Goal: Task Accomplishment & Management: Complete application form

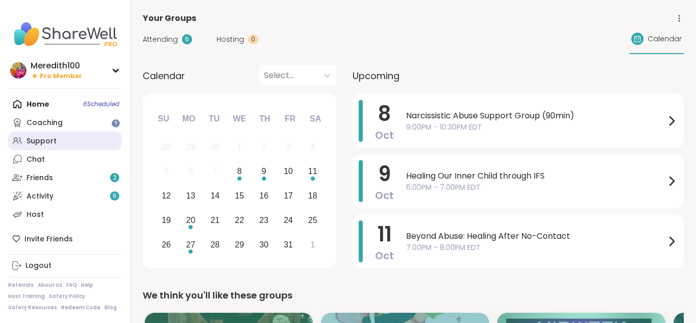
click at [56, 142] on link "Support" at bounding box center [65, 140] width 114 height 18
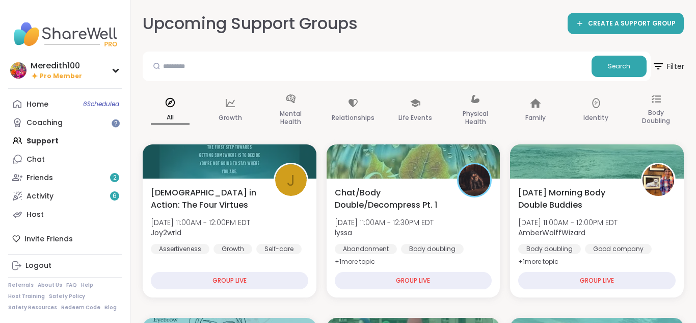
click at [662, 65] on icon at bounding box center [658, 66] width 13 height 13
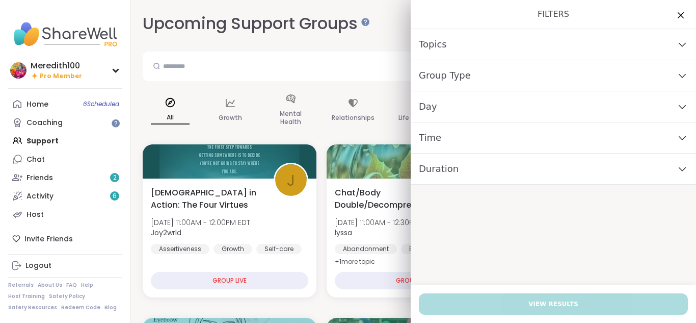
click at [672, 103] on div "Day" at bounding box center [553, 106] width 285 height 31
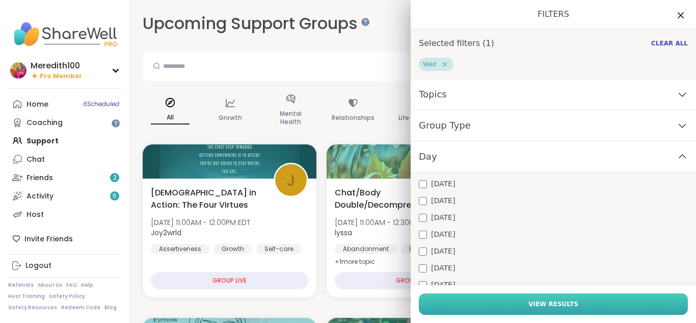
click at [508, 299] on button "View Results" at bounding box center [553, 303] width 269 height 21
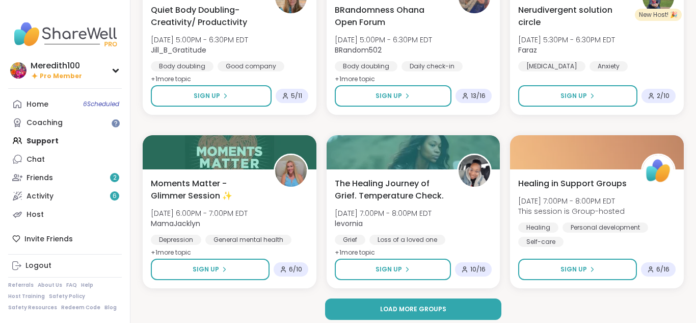
scroll to position [1944, 0]
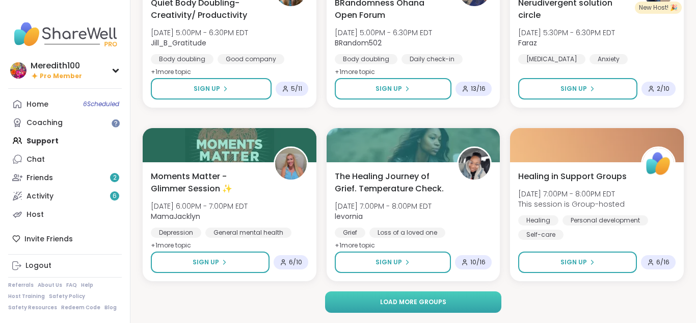
click at [407, 300] on span "Load more groups" at bounding box center [413, 301] width 66 height 9
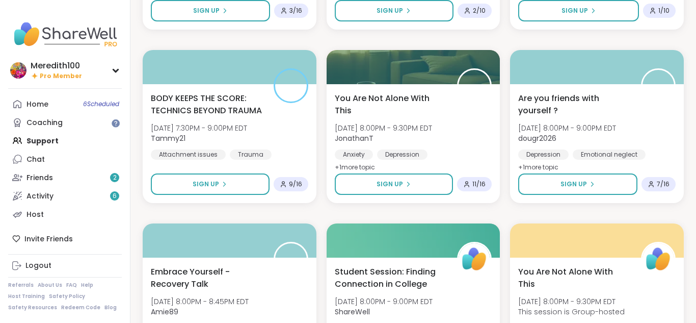
scroll to position [2375, 0]
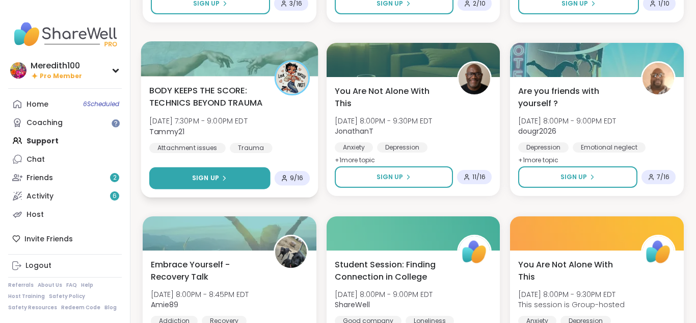
click at [211, 180] on span "Sign Up" at bounding box center [205, 177] width 27 height 9
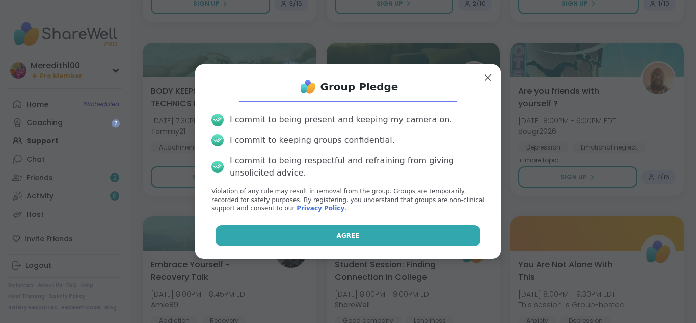
click at [381, 230] on button "Agree" at bounding box center [348, 235] width 265 height 21
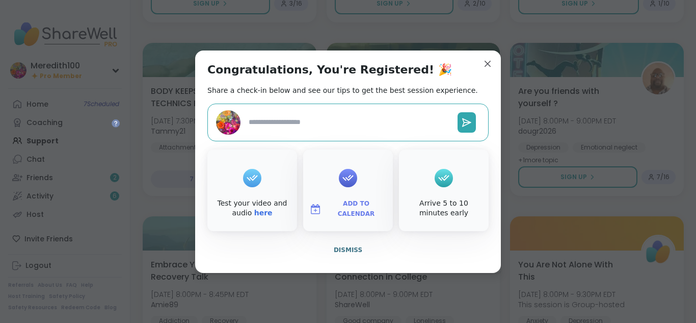
type textarea "*"
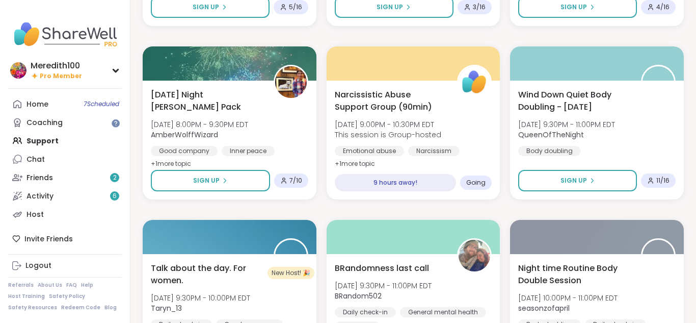
scroll to position [2732, 0]
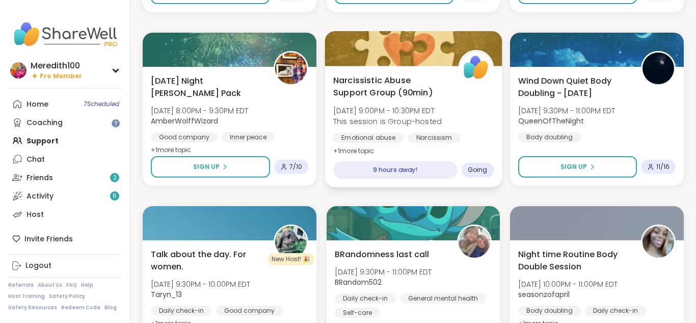
click at [469, 135] on div "Emotional abuse Narcissism Relationship struggles" at bounding box center [413, 144] width 161 height 25
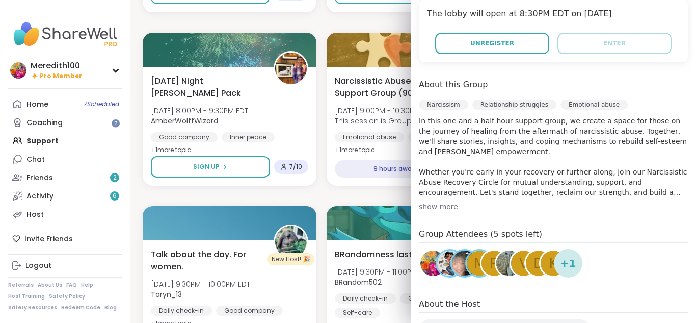
scroll to position [235, 0]
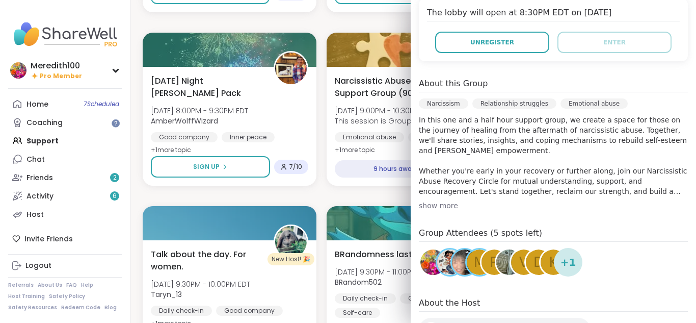
click at [501, 262] on img at bounding box center [508, 261] width 25 height 25
click at [549, 260] on div "k" at bounding box center [553, 261] width 25 height 25
